Goal: Contribute content: Add original content to the website for others to see

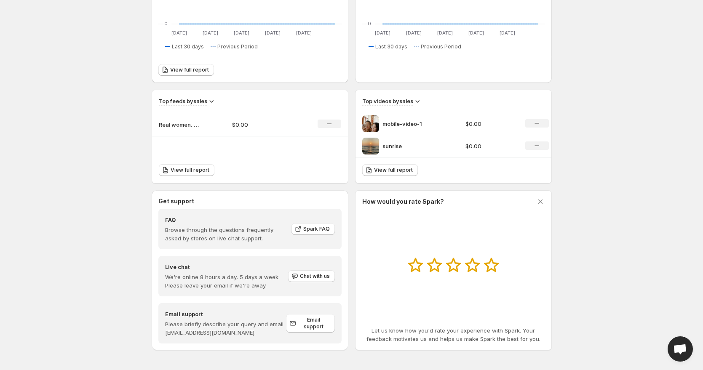
scroll to position [208, 0]
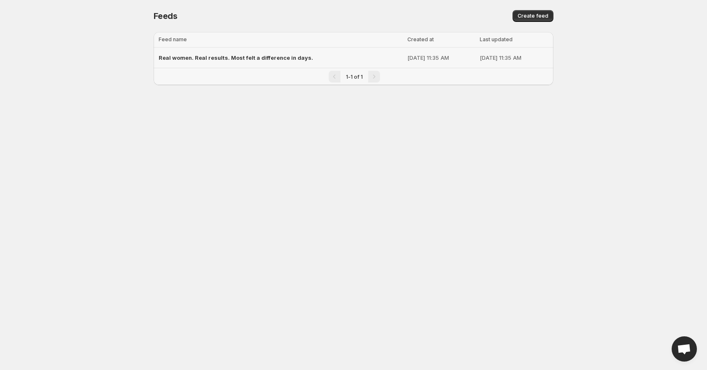
click at [285, 58] on span "Real women. Real results. Most felt a difference in days." at bounding box center [236, 57] width 155 height 7
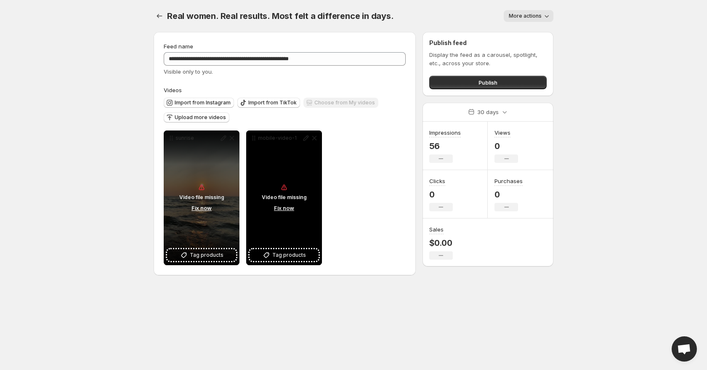
click at [287, 211] on button "Fix now" at bounding box center [284, 207] width 25 height 9
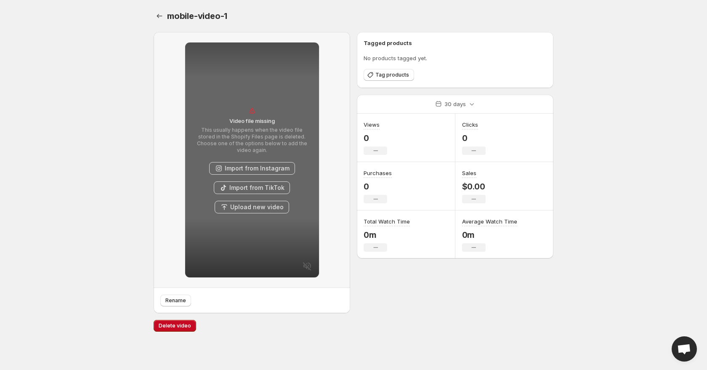
click at [274, 205] on button "Upload new video" at bounding box center [252, 207] width 75 height 13
click at [255, 203] on button "Upload new video" at bounding box center [252, 207] width 75 height 13
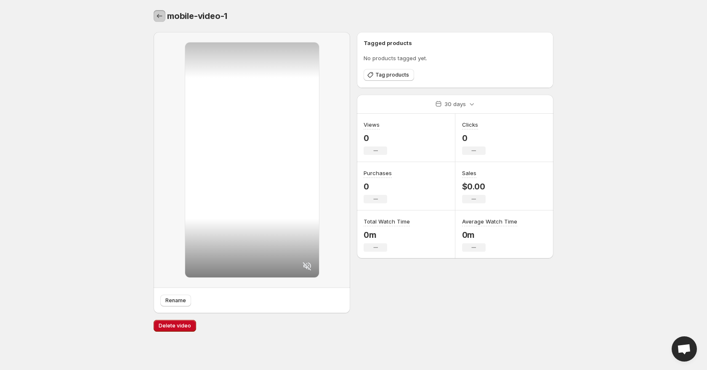
click at [161, 16] on icon "Settings" at bounding box center [159, 16] width 8 height 8
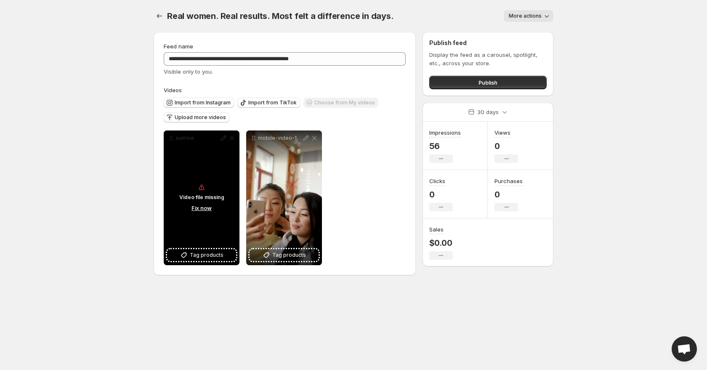
click at [202, 211] on button "Fix now" at bounding box center [201, 207] width 25 height 9
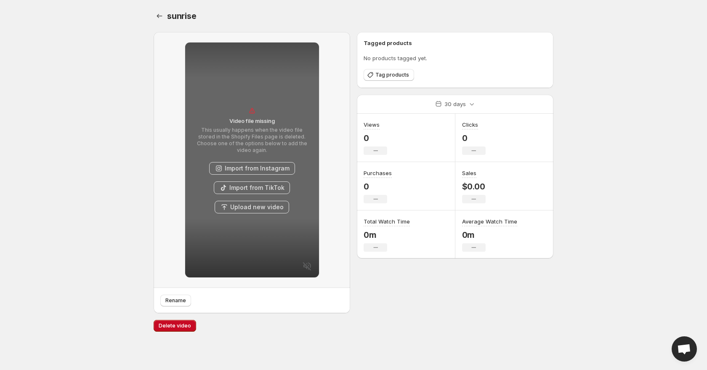
click at [279, 204] on button "Upload new video" at bounding box center [252, 207] width 75 height 13
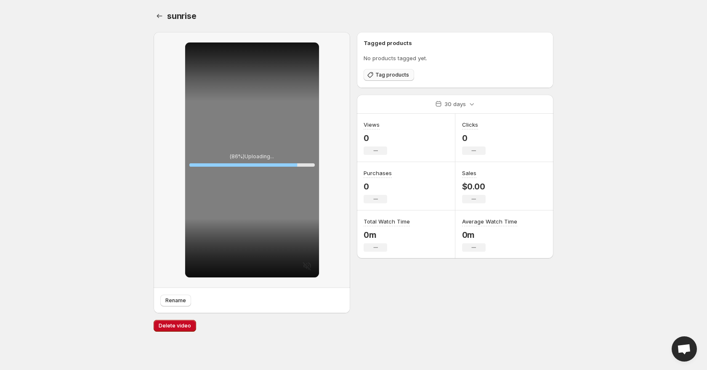
click at [395, 74] on span "Tag products" at bounding box center [393, 75] width 34 height 7
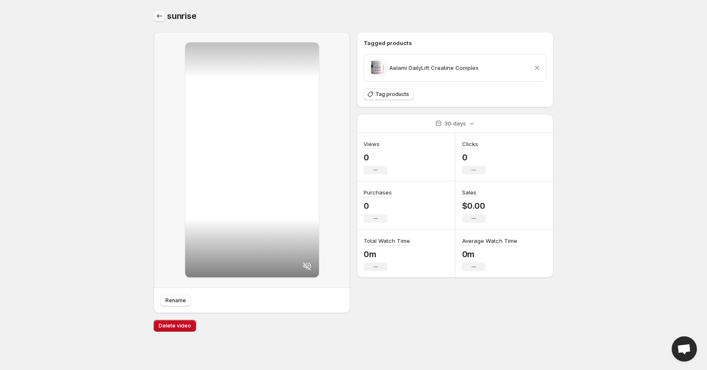
click at [157, 17] on icon "Settings" at bounding box center [159, 16] width 8 height 8
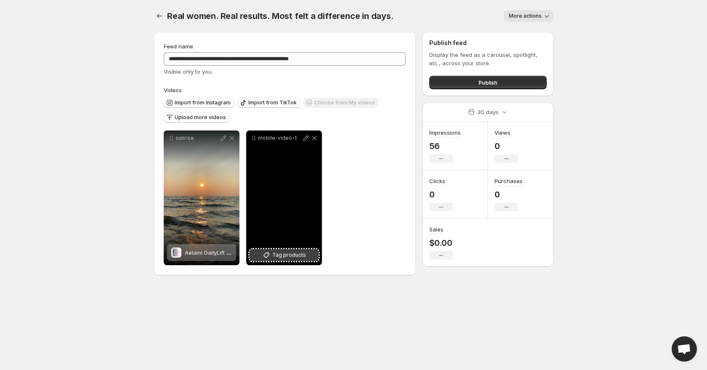
click at [291, 255] on span "Tag products" at bounding box center [289, 255] width 34 height 8
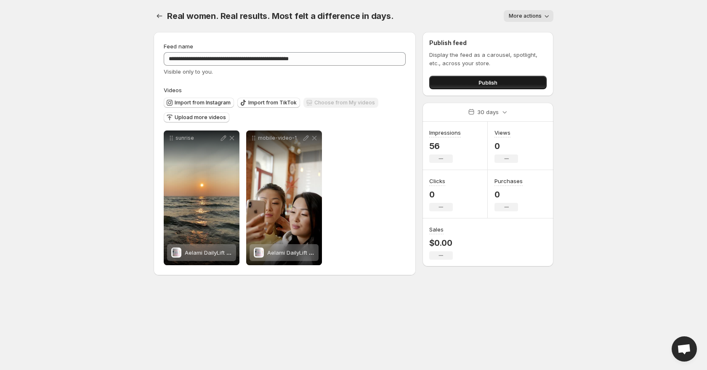
click at [496, 81] on span "Publish" at bounding box center [488, 82] width 19 height 8
click at [161, 19] on icon "Settings" at bounding box center [159, 16] width 8 height 8
